Goal: Leave review/rating

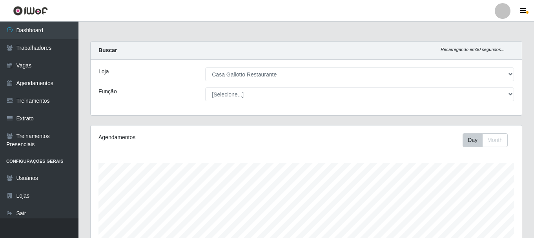
select select "279"
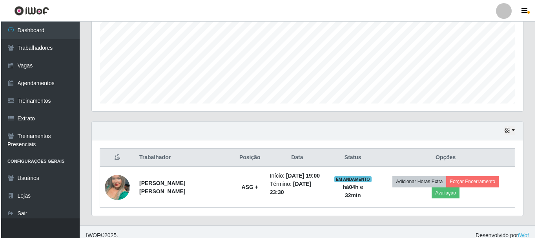
scroll to position [178, 0]
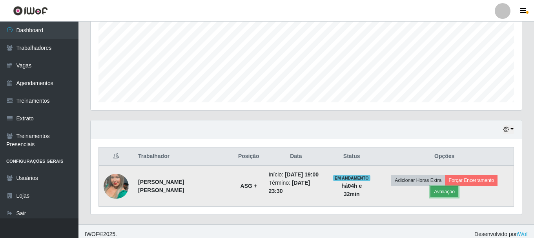
click at [458, 186] on button "Avaliação" at bounding box center [444, 191] width 28 height 11
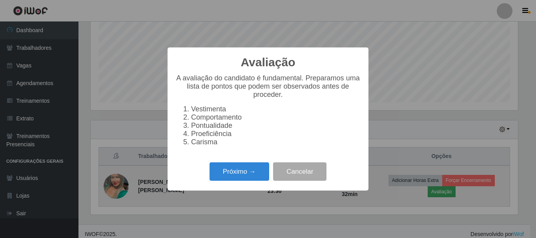
scroll to position [163, 427]
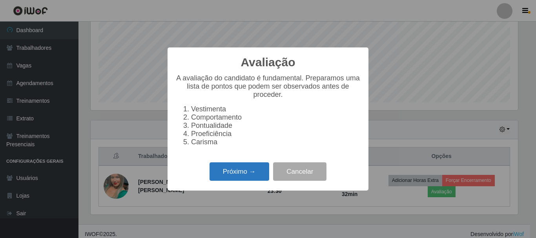
click at [227, 174] on button "Próximo →" at bounding box center [239, 171] width 60 height 18
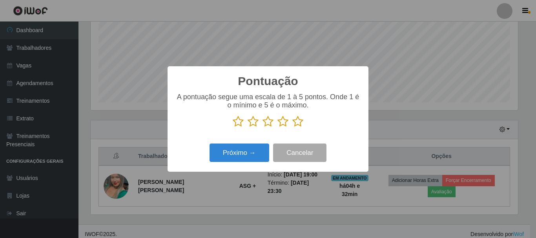
click at [236, 125] on icon at bounding box center [237, 122] width 11 height 12
click at [232, 127] on input "radio" at bounding box center [232, 127] width 0 height 0
click at [255, 124] on icon at bounding box center [252, 122] width 11 height 12
click at [247, 127] on input "radio" at bounding box center [247, 127] width 0 height 0
click at [236, 123] on icon at bounding box center [237, 122] width 11 height 12
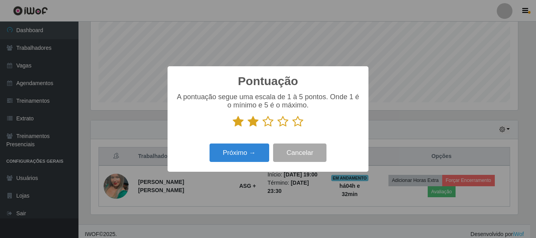
click at [232, 127] on input "radio" at bounding box center [232, 127] width 0 height 0
click at [297, 121] on icon at bounding box center [297, 122] width 11 height 12
click at [292, 127] on input "radio" at bounding box center [292, 127] width 0 height 0
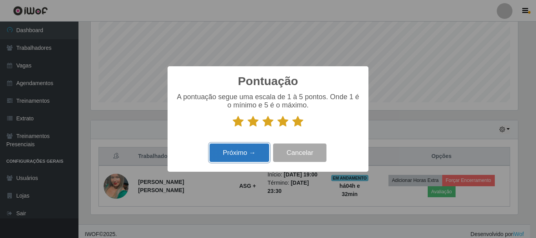
click at [240, 158] on button "Próximo →" at bounding box center [239, 152] width 60 height 18
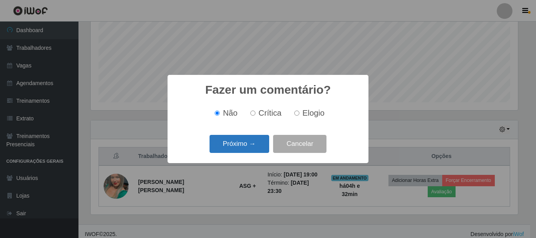
click at [238, 146] on button "Próximo →" at bounding box center [239, 144] width 60 height 18
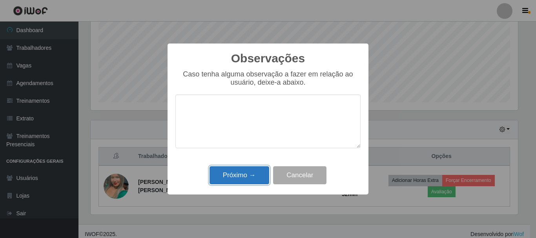
click at [239, 173] on button "Próximo →" at bounding box center [239, 175] width 60 height 18
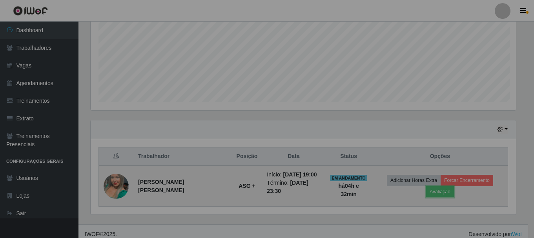
scroll to position [163, 431]
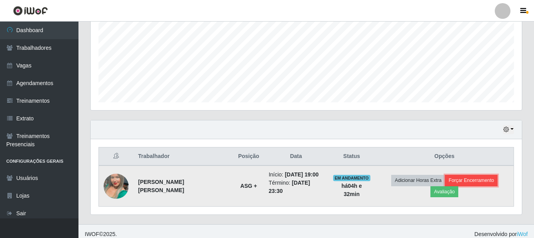
click at [446, 183] on button "Forçar Encerramento" at bounding box center [471, 180] width 53 height 11
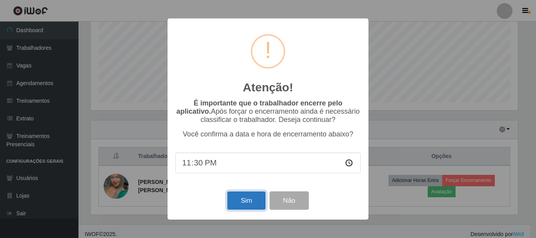
click at [258, 199] on button "Sim" at bounding box center [246, 200] width 38 height 18
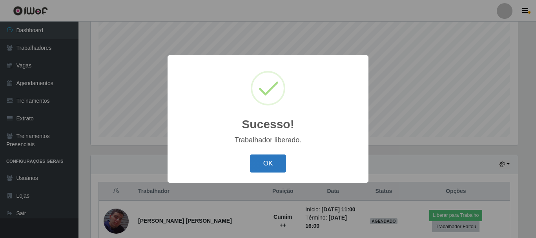
click at [268, 171] on div "OK Cancel" at bounding box center [267, 163] width 185 height 22
click at [268, 170] on button "OK" at bounding box center [268, 163] width 36 height 18
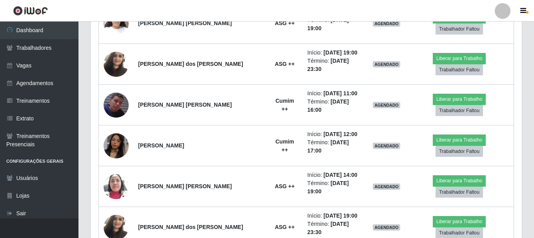
scroll to position [143, 0]
